Goal: Use online tool/utility: Utilize a website feature to perform a specific function

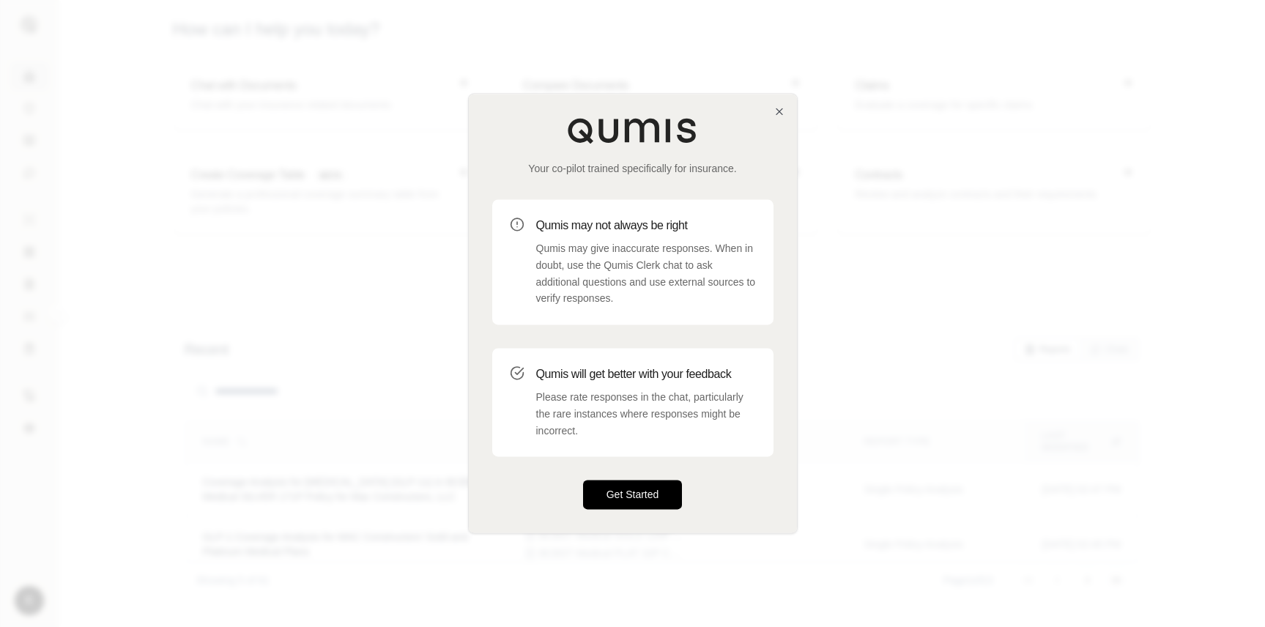
click at [637, 505] on button "Get Started" at bounding box center [633, 495] width 100 height 29
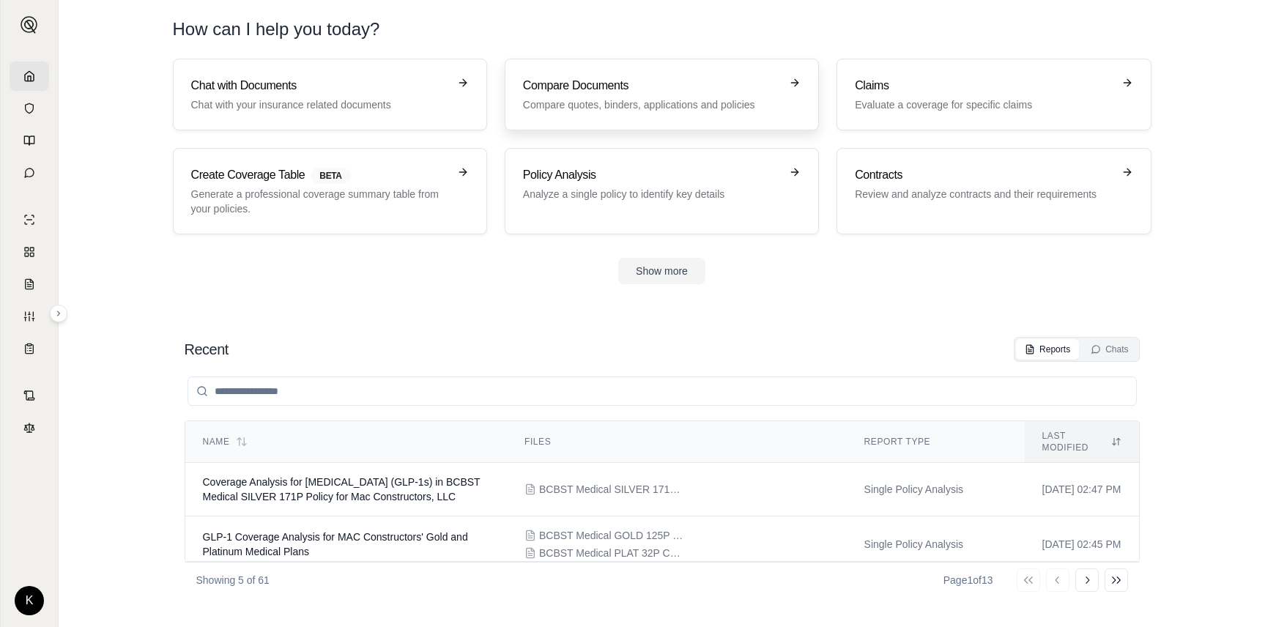
click at [768, 127] on link "Compare Documents Compare quotes, binders, applications and policies" at bounding box center [662, 95] width 314 height 72
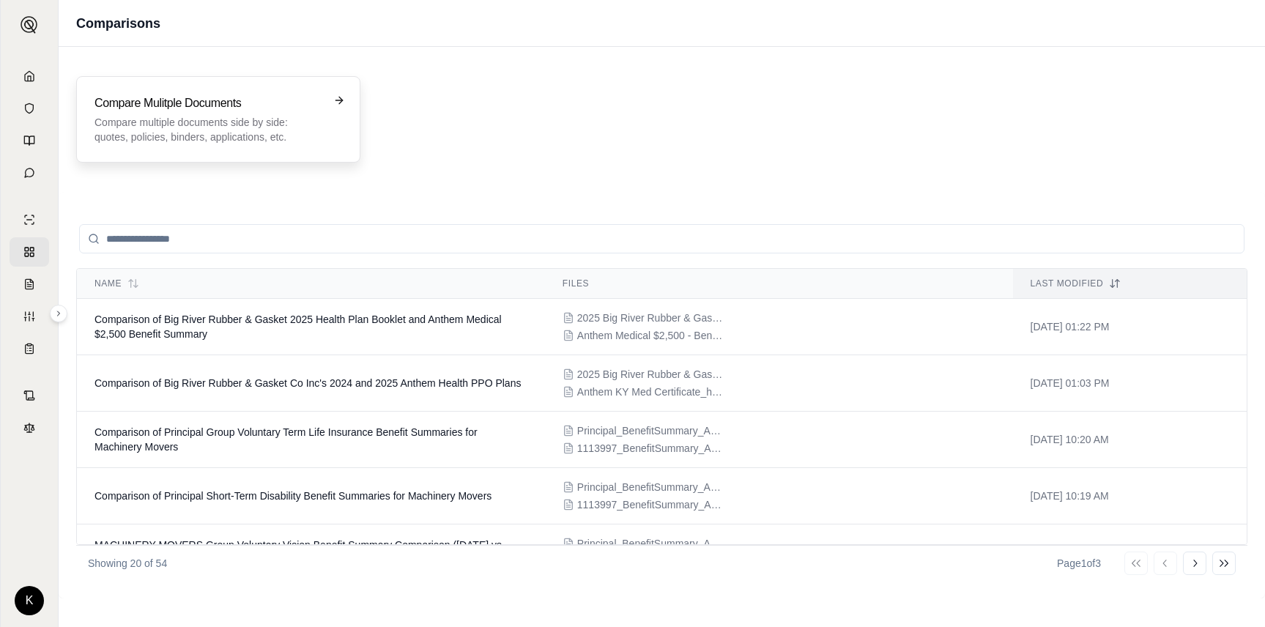
click at [226, 89] on div "Compare Mulitple Documents Compare multiple documents side by side: quotes, pol…" at bounding box center [218, 119] width 284 height 86
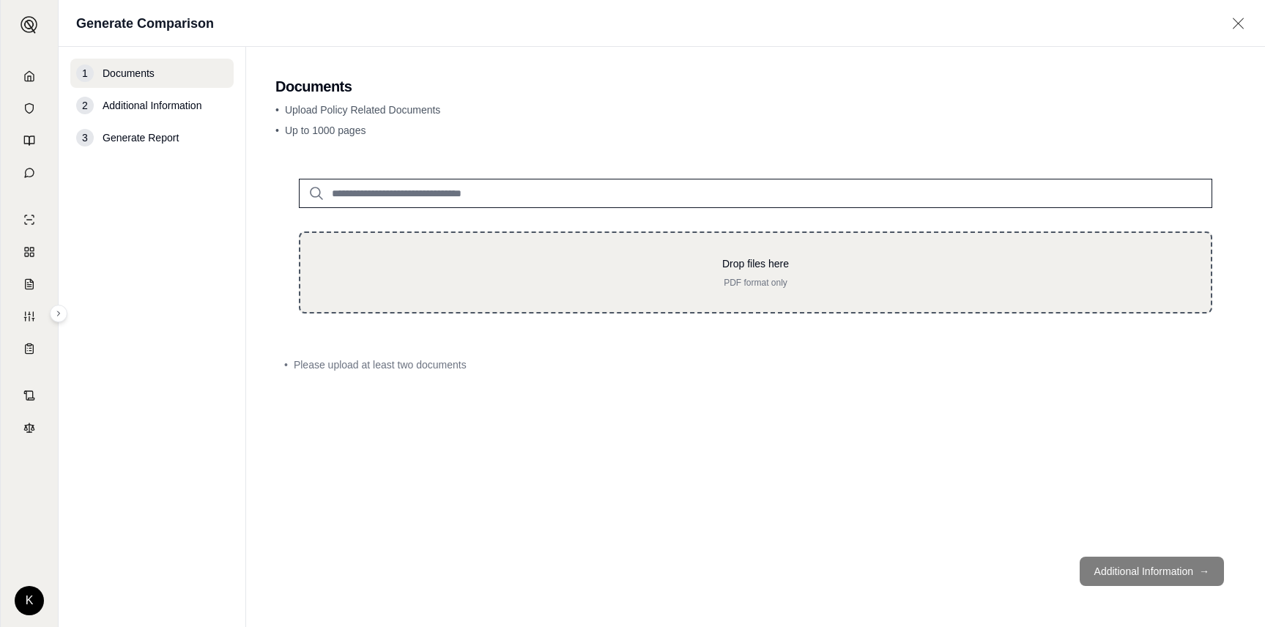
click at [616, 275] on div "Drop files here PDF format only" at bounding box center [756, 272] width 864 height 32
type input "**********"
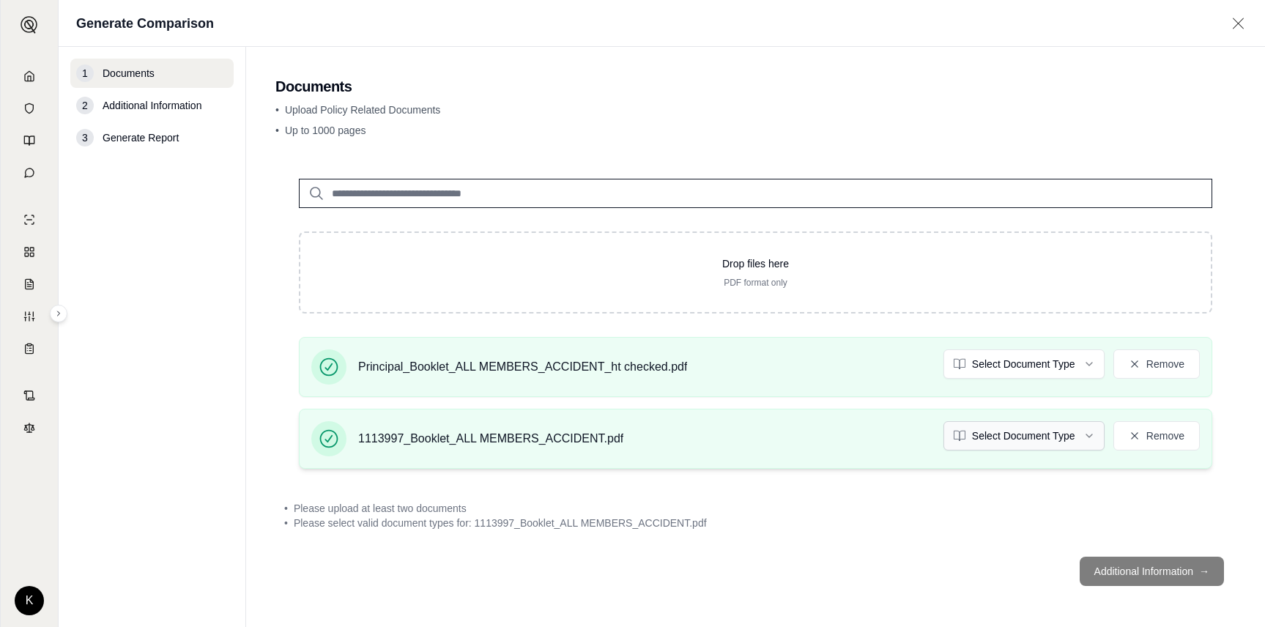
click at [995, 440] on html "K Generate Comparison 1 Documents 2 Additional Information 3 Generate Report Do…" at bounding box center [632, 313] width 1265 height 627
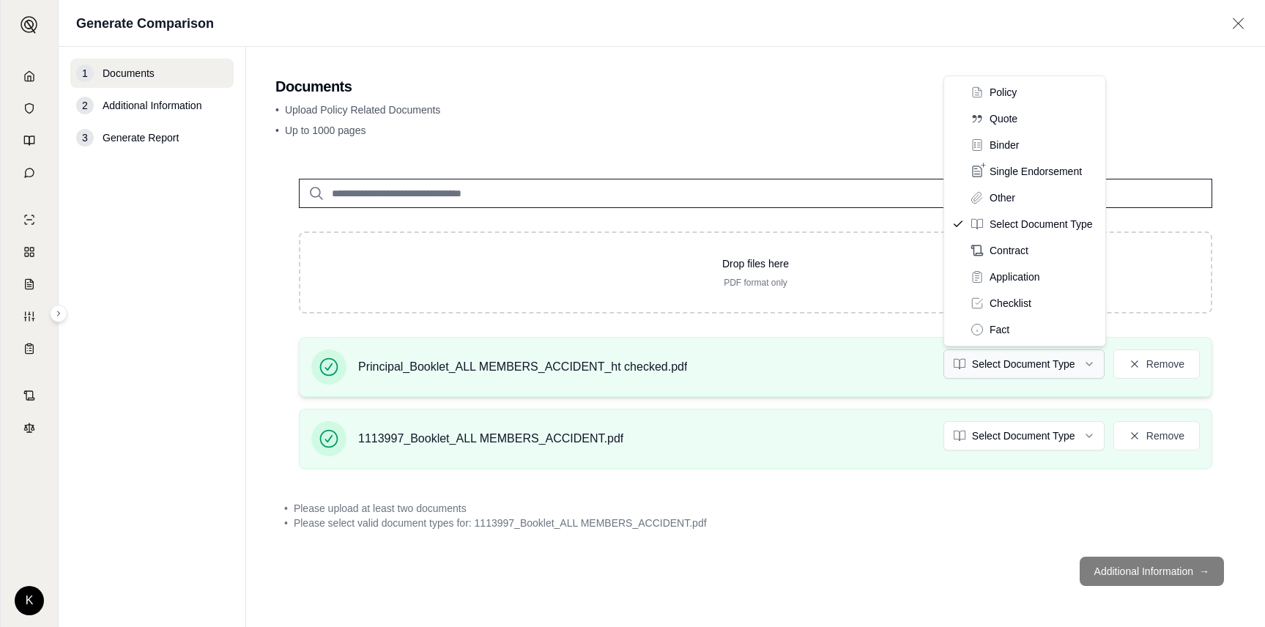
click at [1009, 361] on html "K Generate Comparison 1 Documents 2 Additional Information 3 Generate Report Do…" at bounding box center [632, 313] width 1265 height 627
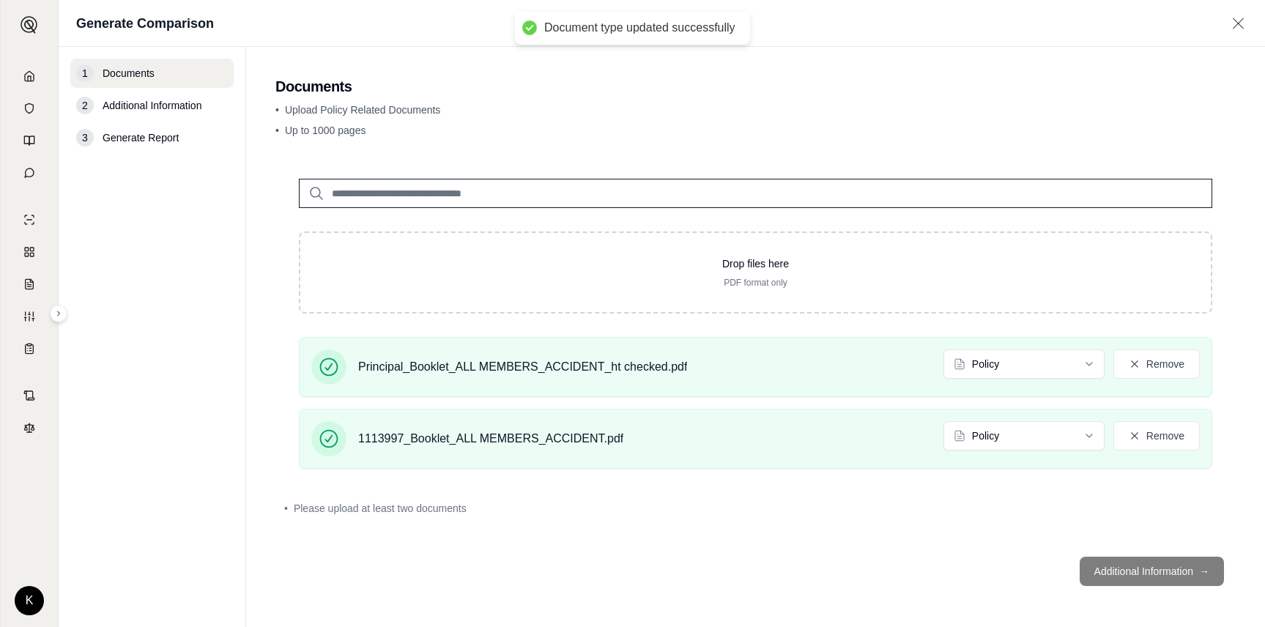
click at [1149, 573] on footer "Additional Information →" at bounding box center [755, 571] width 961 height 53
click at [143, 98] on span "Additional Information" at bounding box center [152, 105] width 99 height 15
click at [143, 102] on span "Additional Information" at bounding box center [152, 105] width 99 height 15
click at [1150, 571] on footer "Additional Information →" at bounding box center [755, 571] width 961 height 53
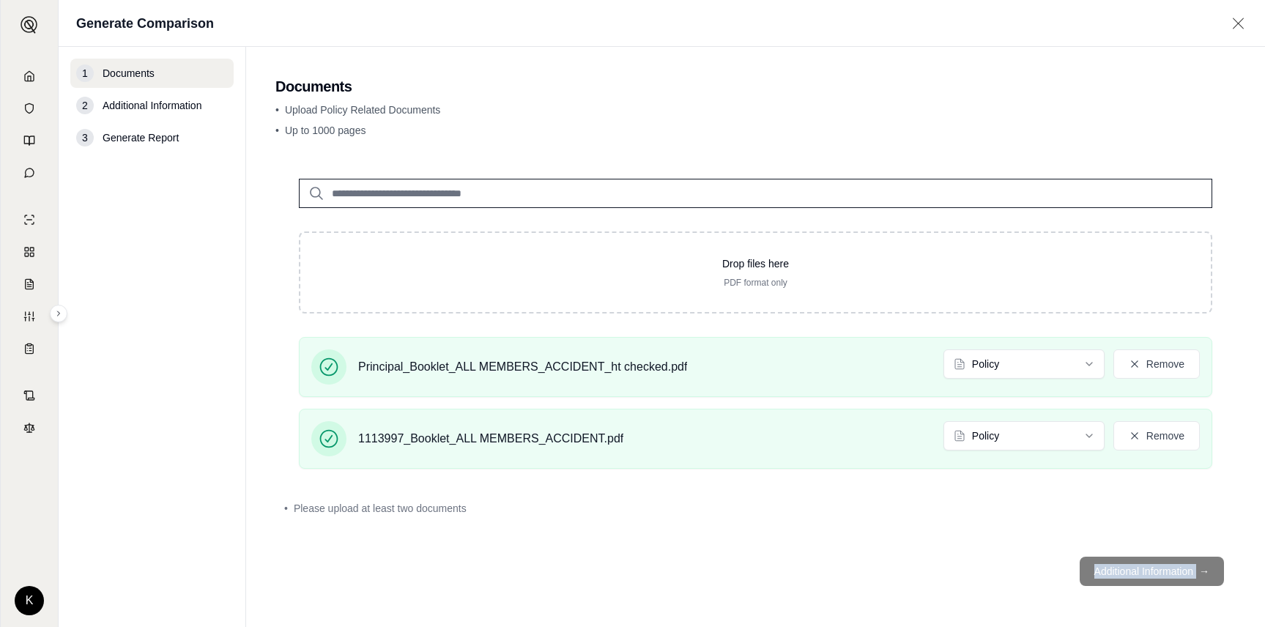
click at [1150, 571] on footer "Additional Information →" at bounding box center [755, 571] width 961 height 53
click at [802, 369] on div "Principal_Booklet_ALL MEMBERS_ACCIDENT_ht checked.pdf Policy Remove" at bounding box center [755, 366] width 889 height 35
click at [1131, 356] on button "Remove" at bounding box center [1157, 363] width 86 height 29
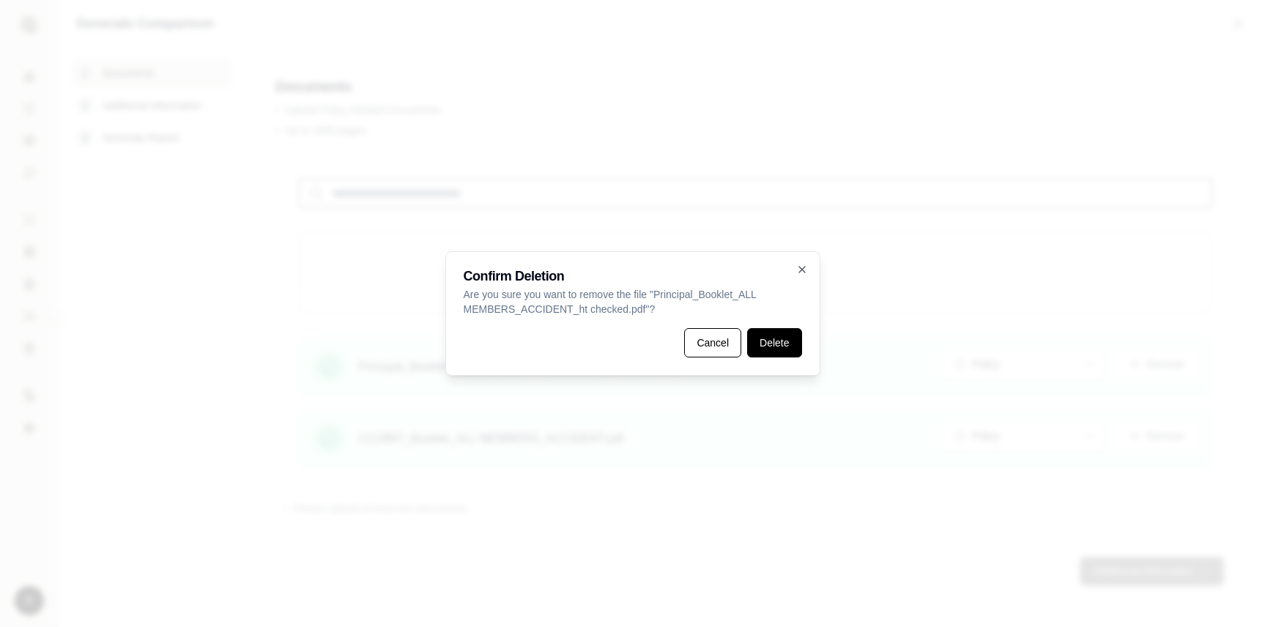
click at [770, 341] on button "Delete" at bounding box center [774, 342] width 54 height 29
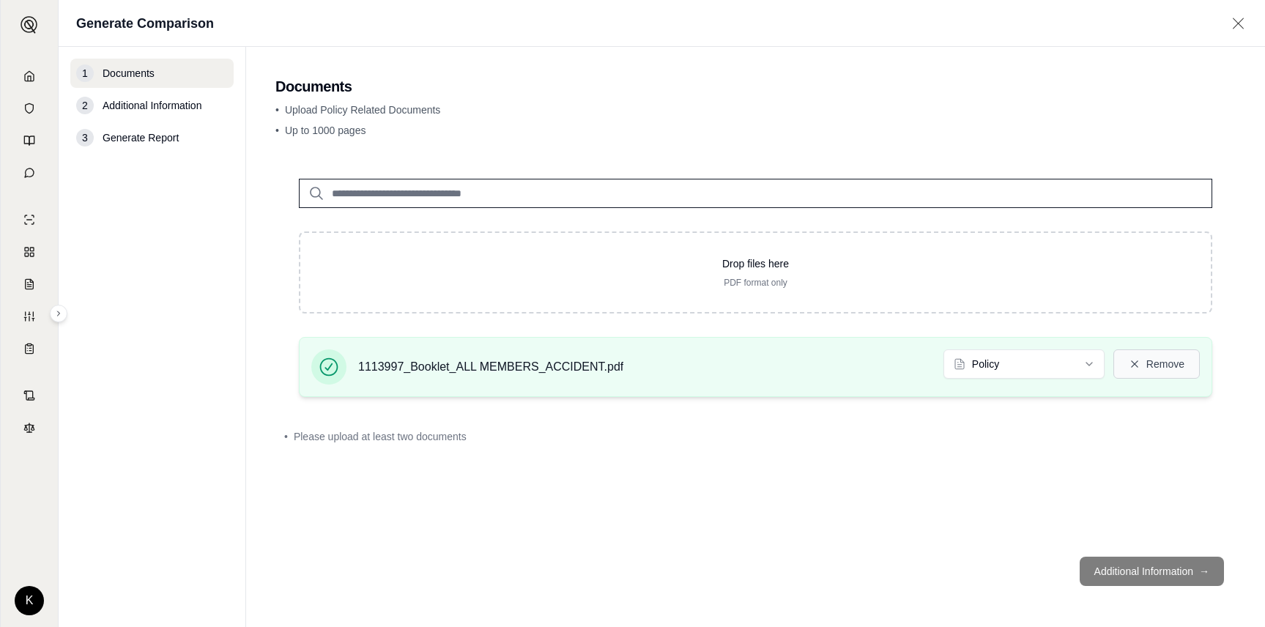
click at [1153, 359] on button "Remove" at bounding box center [1157, 363] width 86 height 29
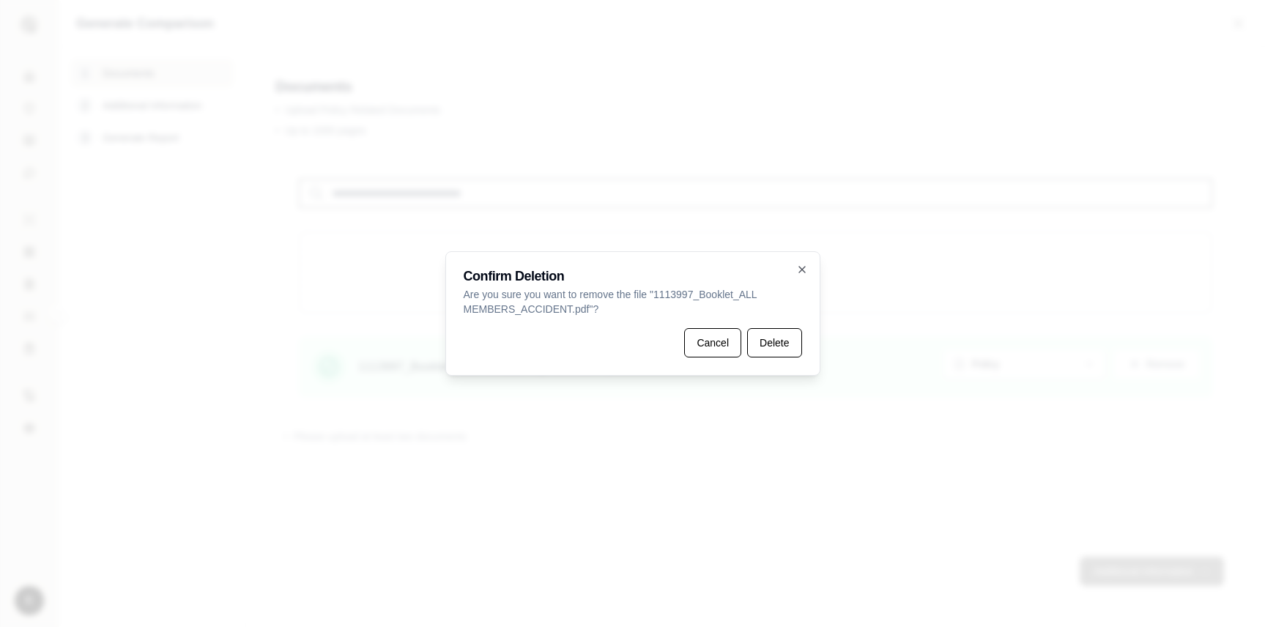
click at [757, 339] on button "Delete" at bounding box center [774, 342] width 54 height 29
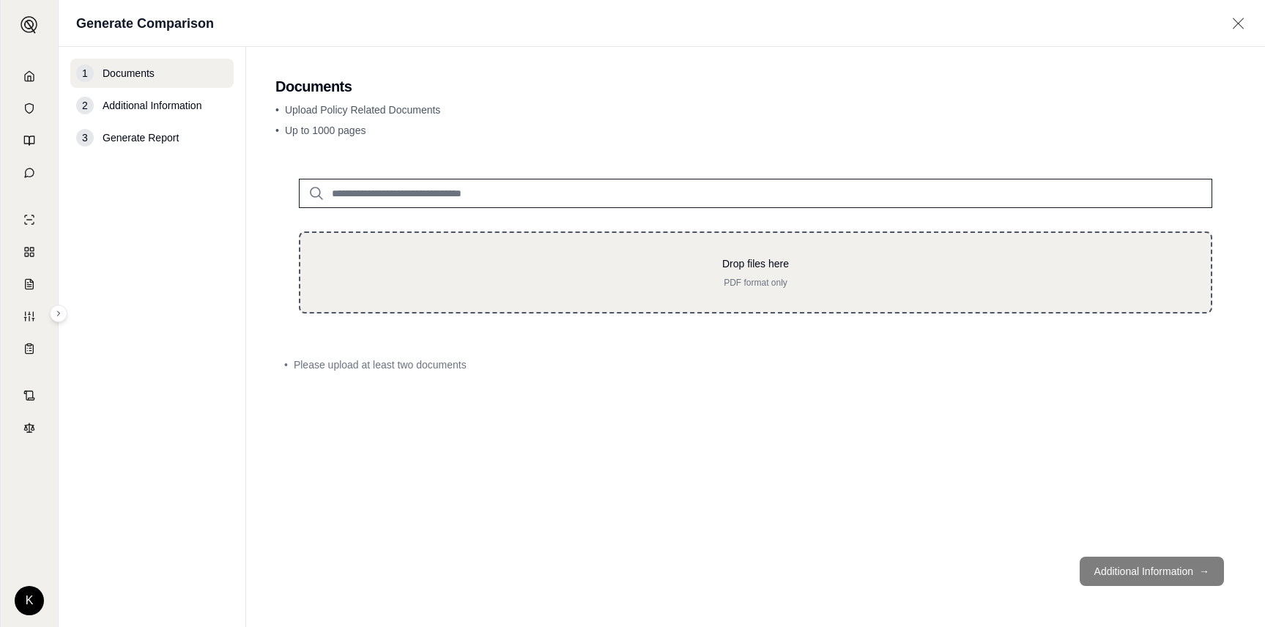
click at [702, 254] on div "Drop files here PDF format only" at bounding box center [756, 273] width 914 height 82
type input "**********"
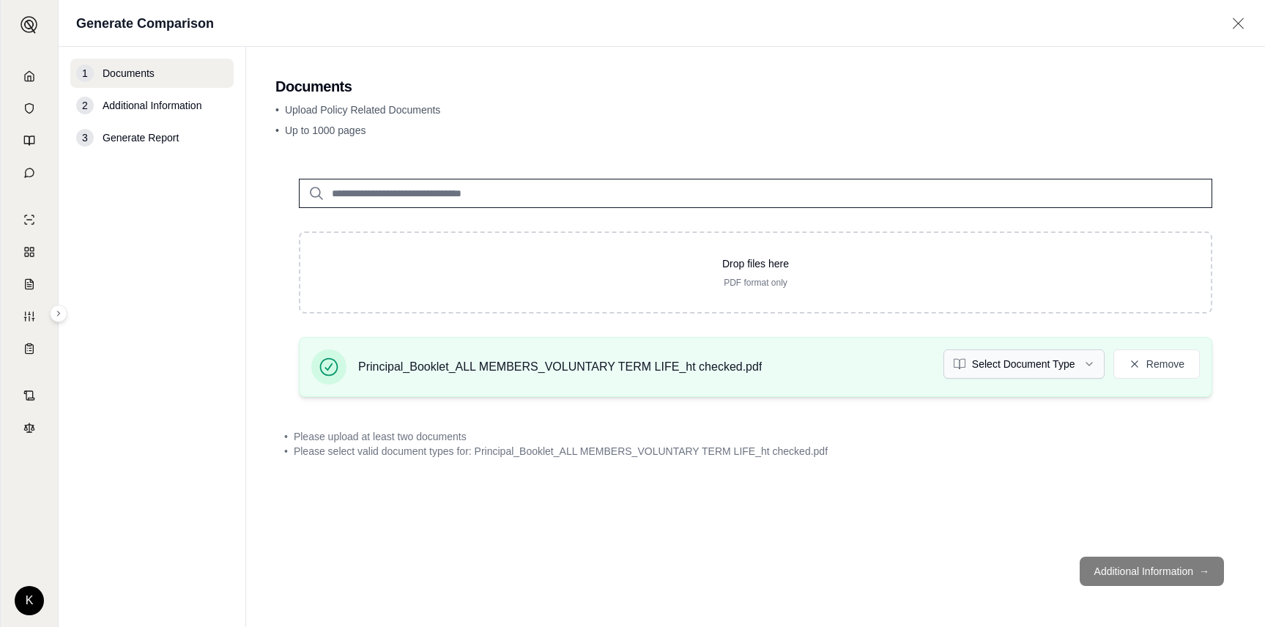
click at [993, 366] on html "K Generate Comparison 1 Documents 2 Additional Information 3 Generate Report Do…" at bounding box center [632, 313] width 1265 height 627
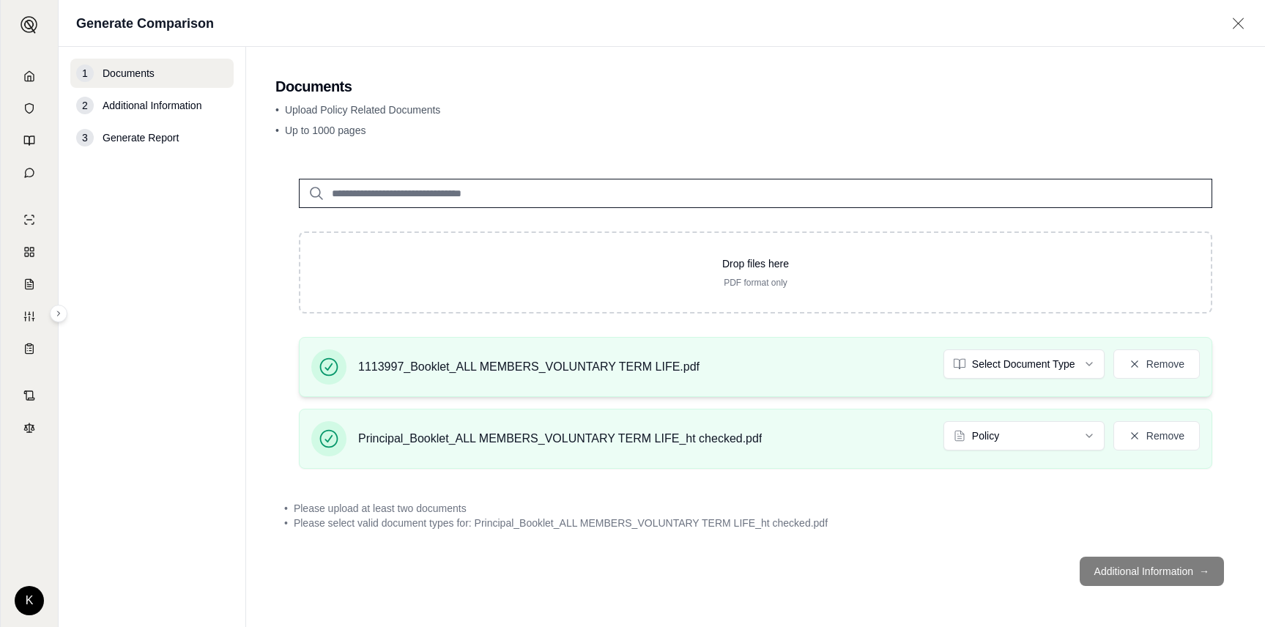
click at [970, 384] on div "1113997_Booklet_ALL MEMBERS_VOLUNTARY TERM LIFE.pdf Select Document Type Remove" at bounding box center [755, 366] width 889 height 35
click at [982, 356] on html "K Generate Comparison 1 Documents 2 Additional Information 3 Generate Report Do…" at bounding box center [632, 313] width 1265 height 627
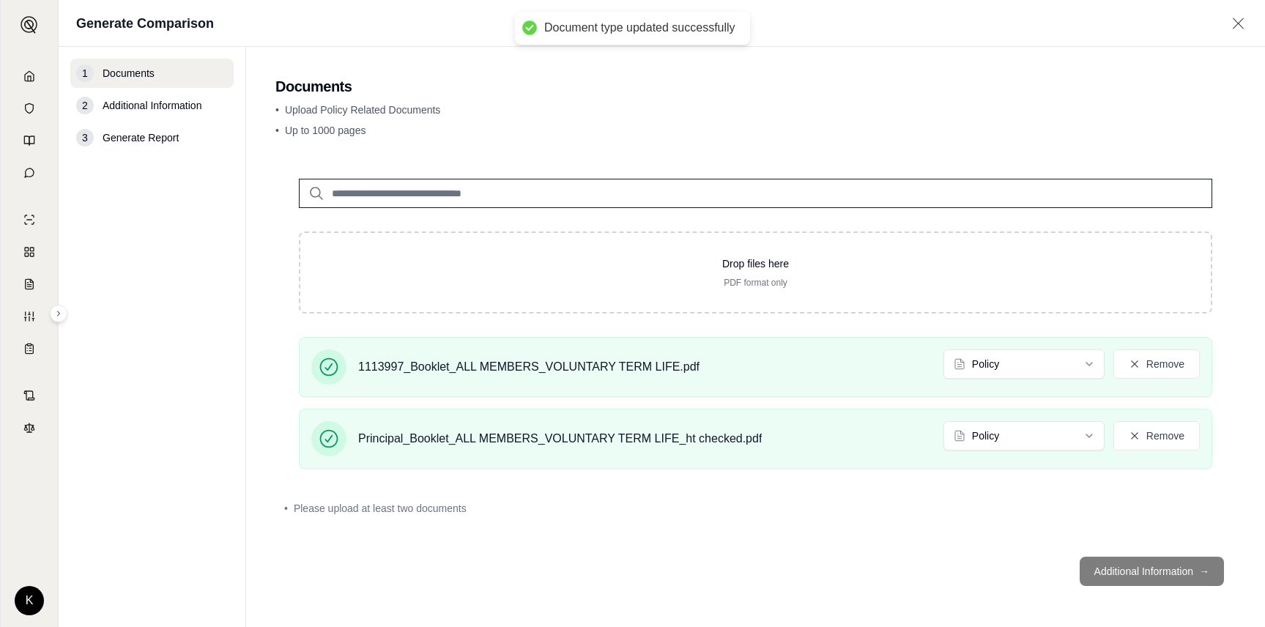
drag, startPoint x: 1147, startPoint y: 600, endPoint x: 1153, endPoint y: 578, distance: 22.6
click at [1148, 591] on main "Documents • Upload Policy Related Documents • Up to 1000 pages Drop files here …" at bounding box center [755, 337] width 1019 height 580
click at [1153, 577] on footer "Additional Information →" at bounding box center [755, 571] width 961 height 53
click at [472, 169] on div at bounding box center [755, 181] width 961 height 53
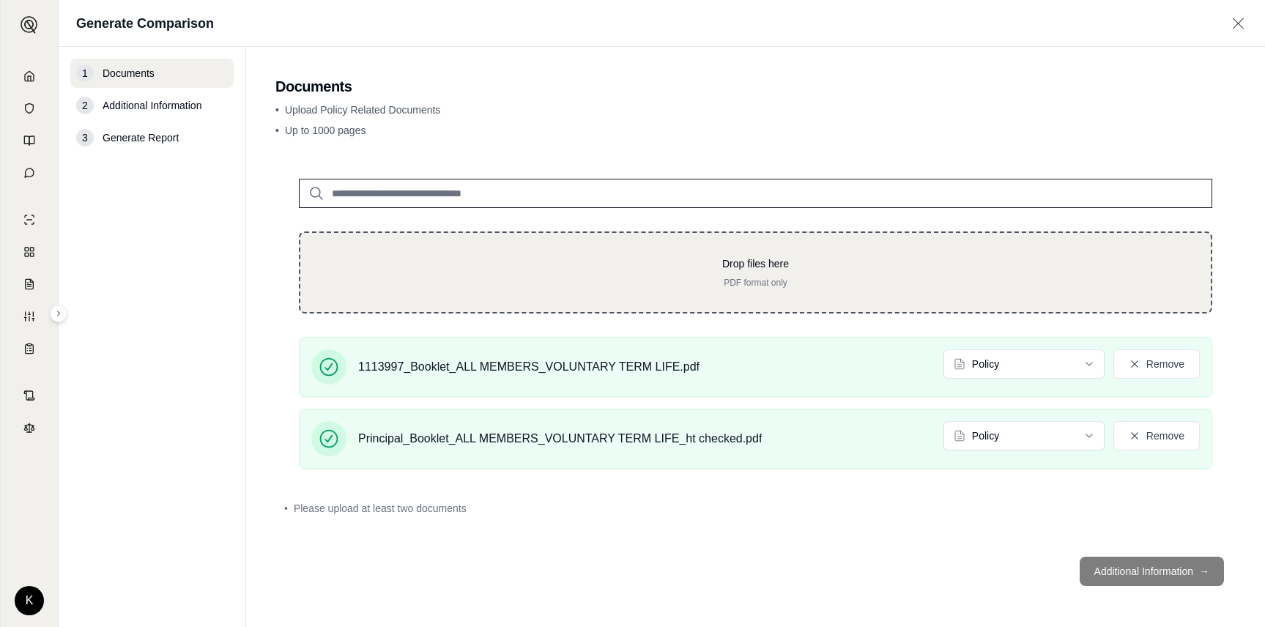
click at [547, 232] on div "Drop files here PDF format only" at bounding box center [756, 273] width 914 height 82
